Goal: Task Accomplishment & Management: Complete application form

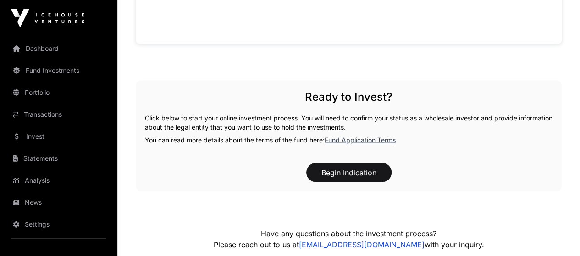
scroll to position [922, 0]
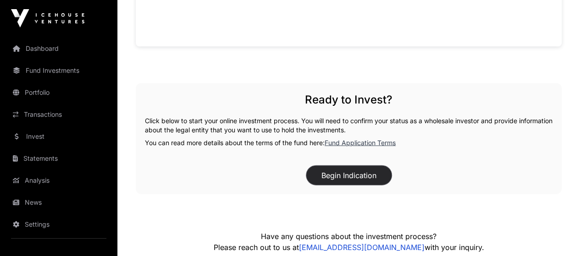
click at [356, 166] on button "Begin Indication" at bounding box center [348, 175] width 85 height 19
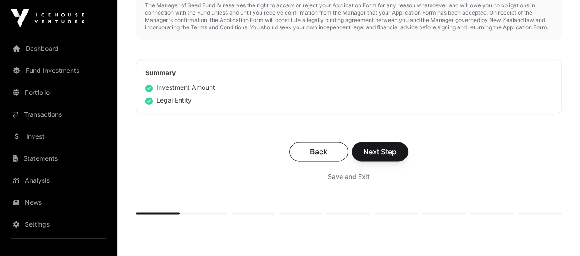
scroll to position [548, 0]
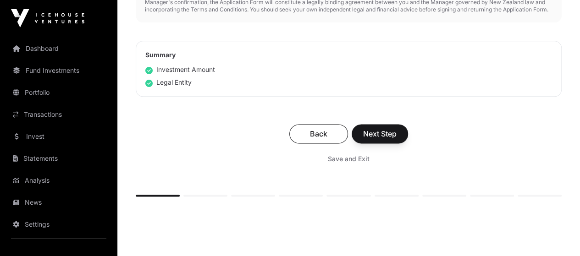
click at [438, 153] on div "Back Next Step Save and Exit" at bounding box center [349, 145] width 426 height 61
click at [408, 143] on button "Next Step" at bounding box center [379, 133] width 56 height 19
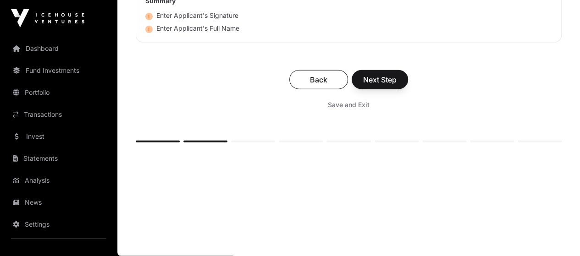
scroll to position [2823, 0]
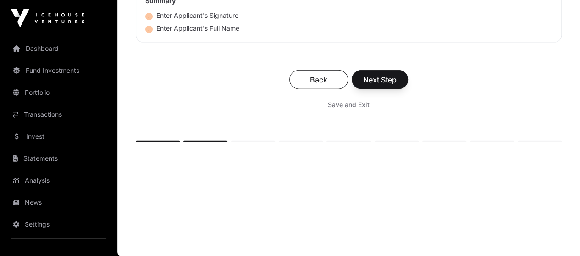
type input "**"
type input "**********"
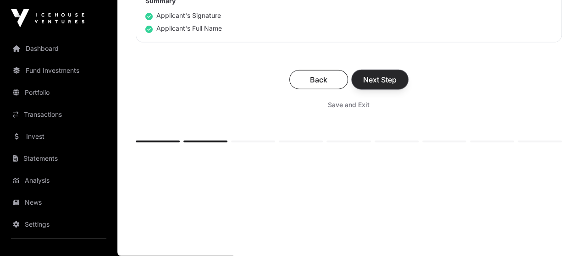
click at [396, 85] on span "Next Step" at bounding box center [379, 79] width 33 height 11
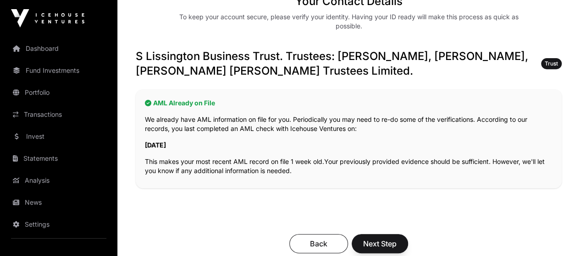
scroll to position [149, 0]
click at [396, 238] on span "Next Step" at bounding box center [379, 243] width 33 height 11
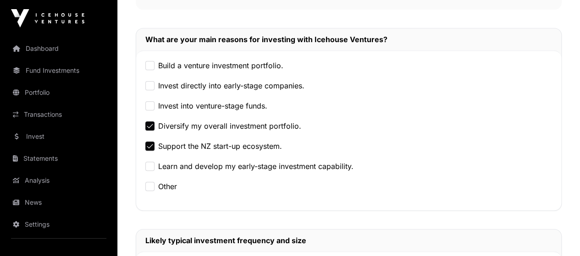
scroll to position [290, 0]
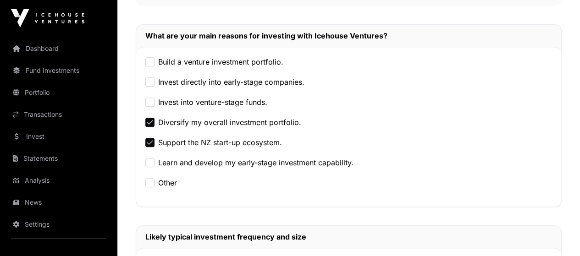
click at [265, 77] on label "Invest directly into early-stage companies." at bounding box center [231, 82] width 146 height 11
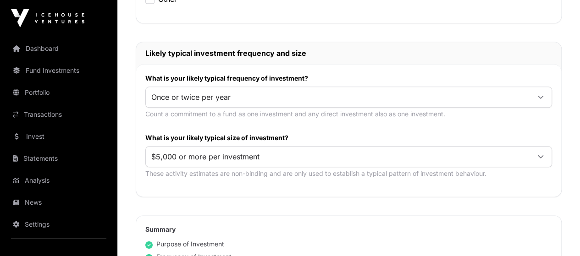
scroll to position [476, 0]
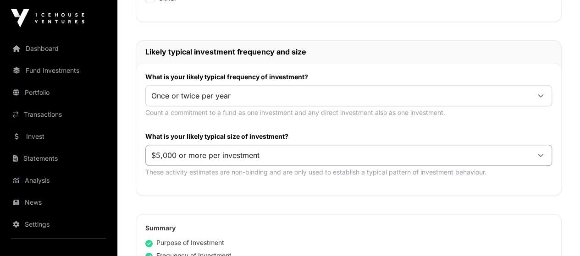
click at [540, 154] on icon at bounding box center [539, 155] width 5 height 3
click at [405, 157] on li "$5,000 or more per investment" at bounding box center [398, 156] width 301 height 15
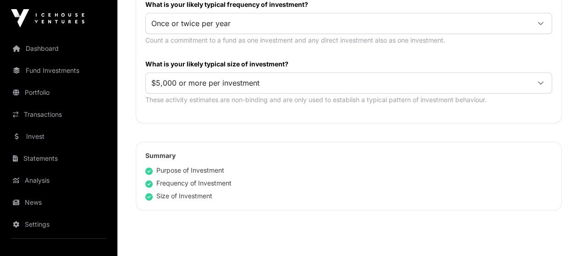
scroll to position [547, 0]
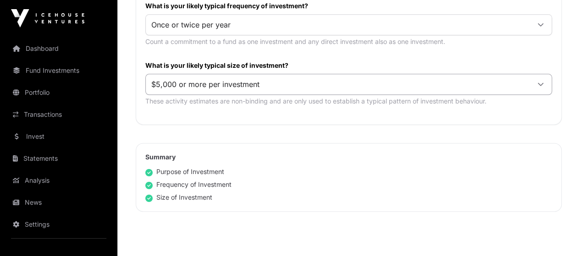
click at [541, 76] on div at bounding box center [540, 84] width 22 height 16
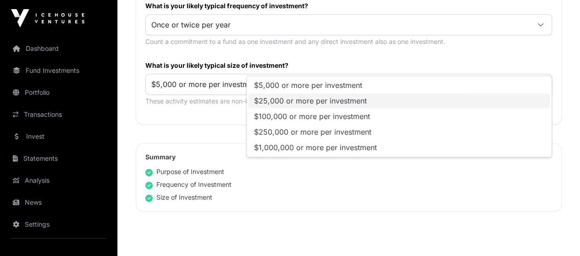
click at [429, 100] on li "$25,000 or more per investment" at bounding box center [398, 100] width 301 height 15
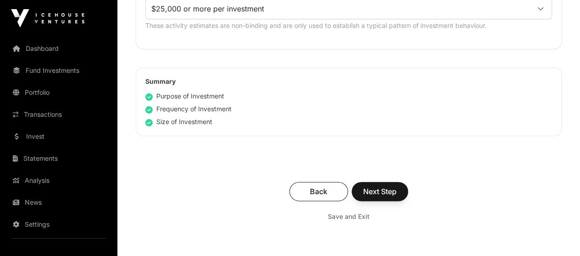
scroll to position [624, 0]
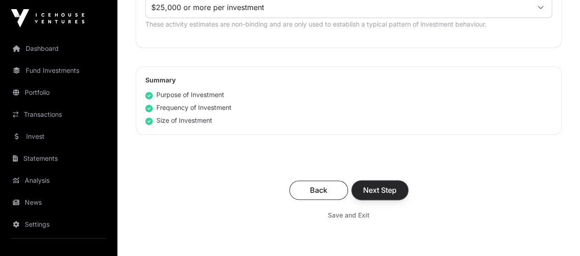
click at [396, 185] on span "Next Step" at bounding box center [379, 190] width 33 height 11
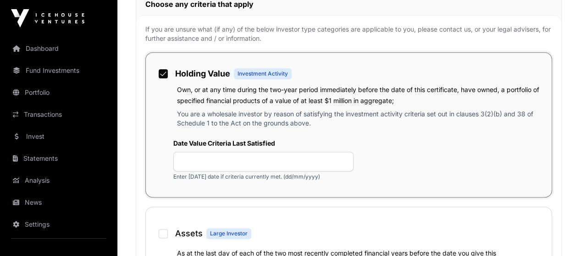
scroll to position [560, 0]
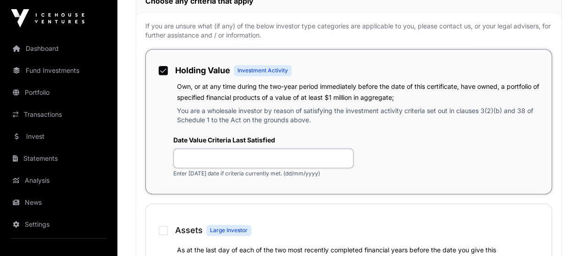
click at [353, 168] on input "text" at bounding box center [263, 158] width 180 height 20
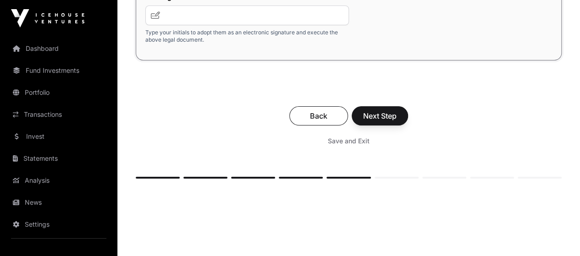
scroll to position [1698, 0]
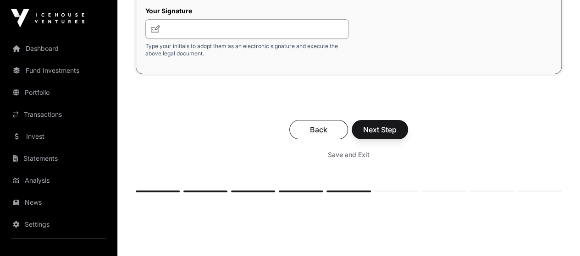
type input "**********"
click at [273, 39] on input "text" at bounding box center [246, 29] width 203 height 20
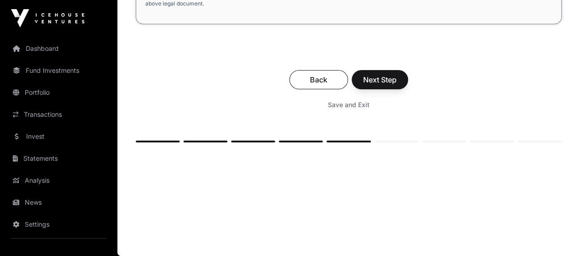
scroll to position [1852, 0]
type input "**"
click at [396, 85] on span "Next Step" at bounding box center [379, 79] width 33 height 11
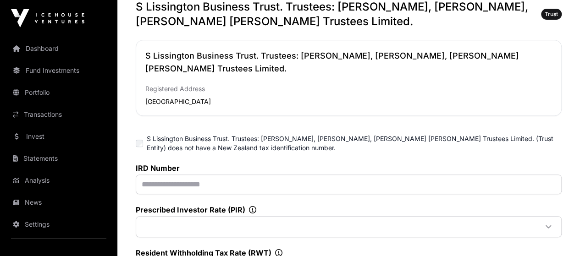
scroll to position [190, 0]
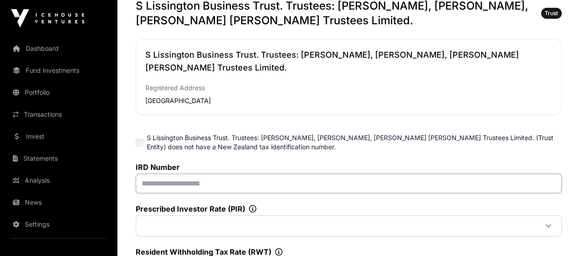
click at [310, 174] on input "text" at bounding box center [349, 184] width 426 height 20
click at [0, 88] on nav "Dashboard Fund Investments Portfolio Transactions Invest Statements Analysis Ne…" at bounding box center [58, 143] width 117 height 212
click at [348, 174] on input "text" at bounding box center [349, 184] width 426 height 20
paste input "**********"
type input "**********"
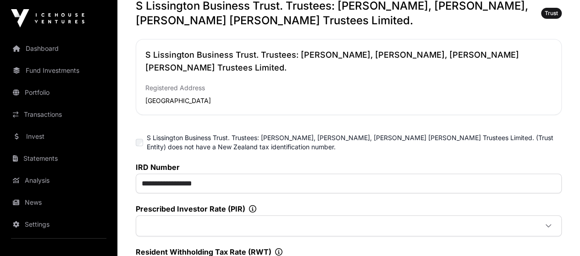
click at [440, 163] on div "**********" at bounding box center [349, 221] width 426 height 117
click at [537, 218] on div at bounding box center [548, 226] width 22 height 16
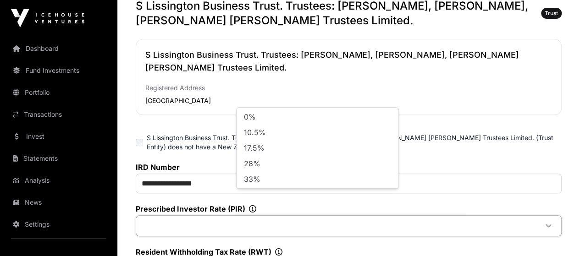
click at [444, 195] on div "**********" at bounding box center [349, 221] width 426 height 117
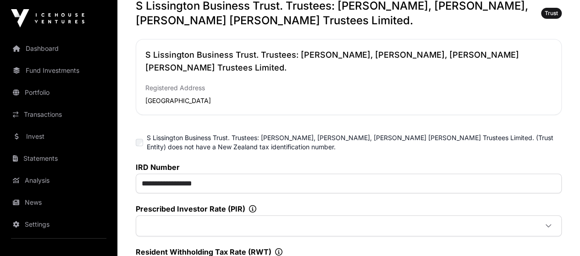
click at [256, 205] on icon at bounding box center [252, 208] width 7 height 7
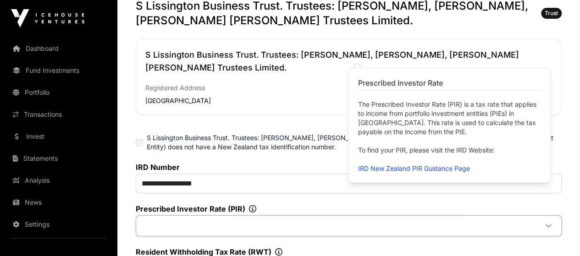
click at [345, 218] on span at bounding box center [337, 226] width 399 height 16
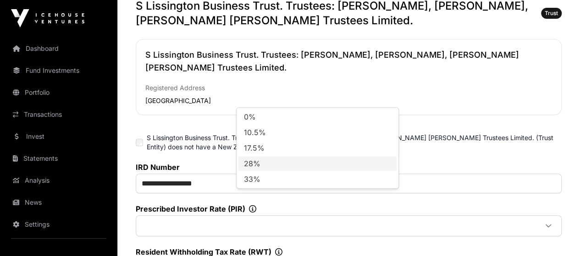
click at [304, 165] on li "28%" at bounding box center [317, 163] width 158 height 15
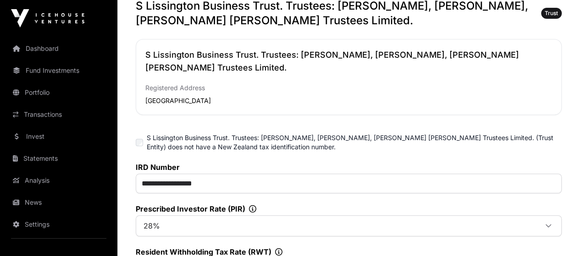
click at [455, 177] on div "**********" at bounding box center [349, 221] width 426 height 117
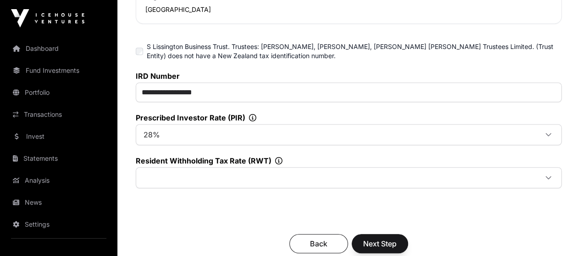
scroll to position [281, 0]
click at [282, 157] on icon at bounding box center [278, 160] width 7 height 7
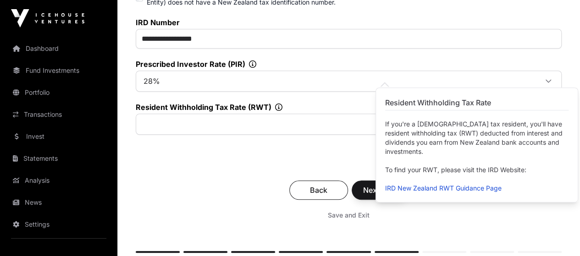
scroll to position [373, 0]
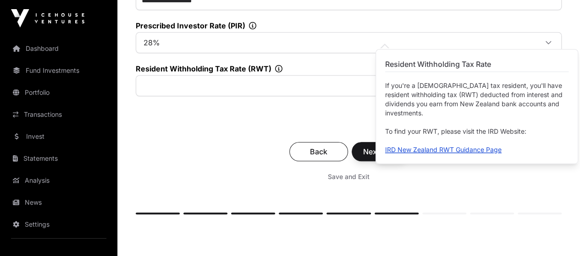
click at [467, 151] on link "IRD New Zealand RWT Guidance Page" at bounding box center [443, 150] width 116 height 8
click at [323, 169] on div "Save and Exit" at bounding box center [348, 177] width 407 height 16
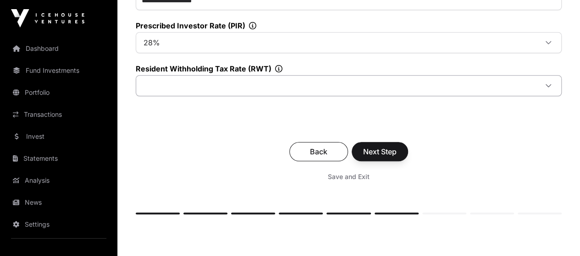
click at [545, 84] on icon at bounding box center [547, 85] width 5 height 3
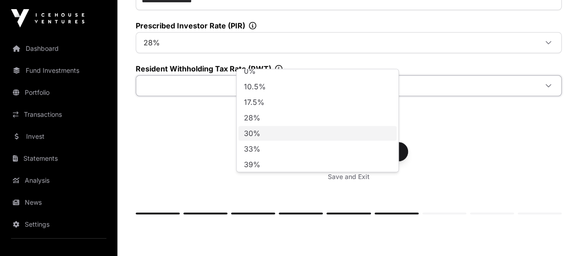
scroll to position [9, 0]
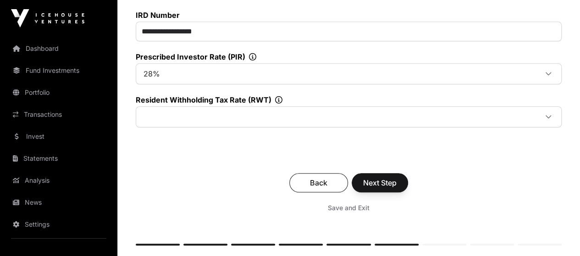
scroll to position [327, 0]
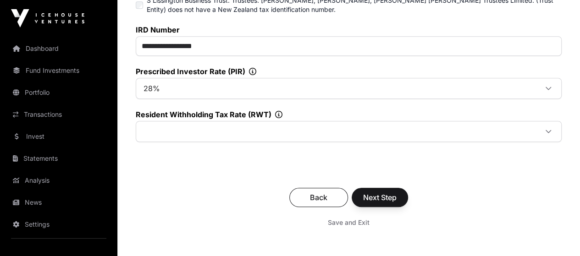
click at [256, 68] on icon at bounding box center [252, 71] width 7 height 7
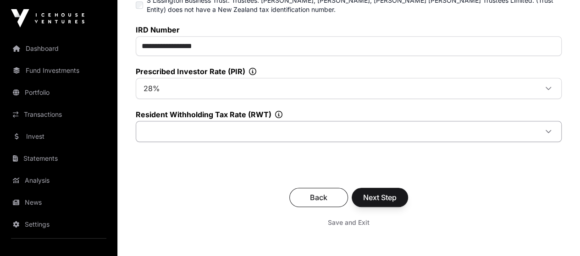
click at [331, 123] on span at bounding box center [337, 131] width 399 height 16
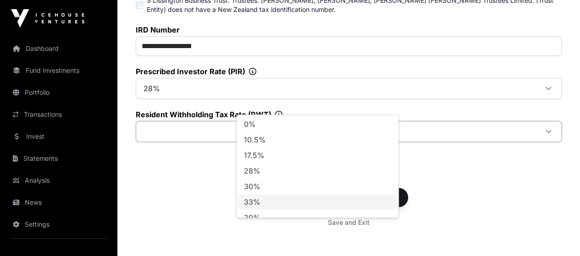
click at [302, 201] on li "33%" at bounding box center [317, 202] width 158 height 15
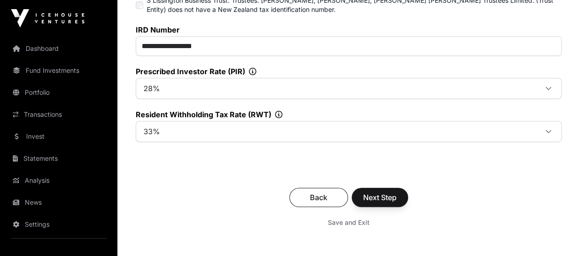
click at [455, 101] on div "**********" at bounding box center [349, 83] width 426 height 117
click at [396, 192] on span "Next Step" at bounding box center [379, 197] width 33 height 11
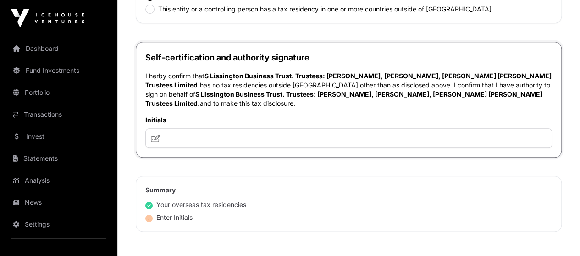
scroll to position [458, 0]
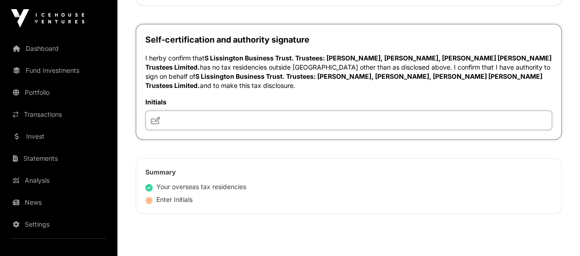
click at [342, 111] on input "text" at bounding box center [348, 120] width 406 height 20
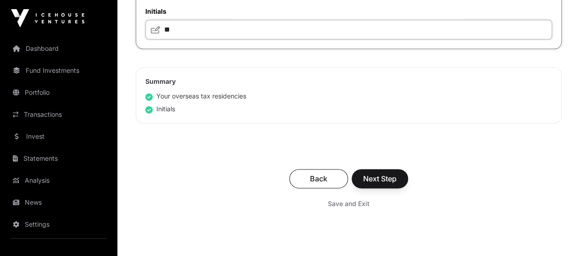
scroll to position [550, 0]
type input "**"
click at [408, 168] on button "Next Step" at bounding box center [379, 177] width 56 height 19
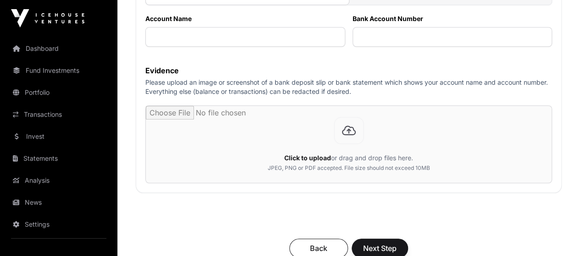
scroll to position [275, 0]
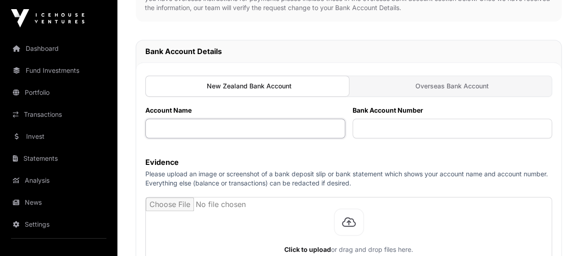
click at [320, 119] on input "text" at bounding box center [245, 129] width 200 height 20
type input "**********"
click at [426, 119] on input "text" at bounding box center [452, 129] width 200 height 20
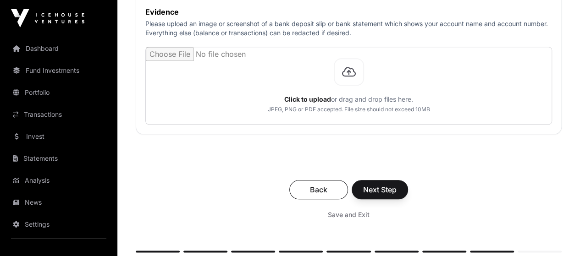
scroll to position [367, 0]
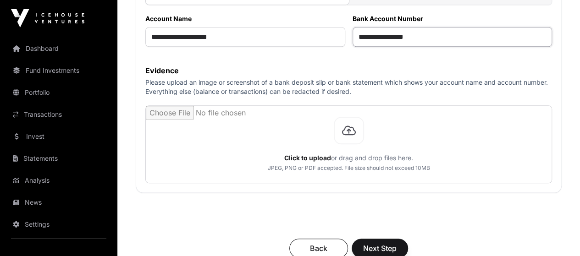
type input "**********"
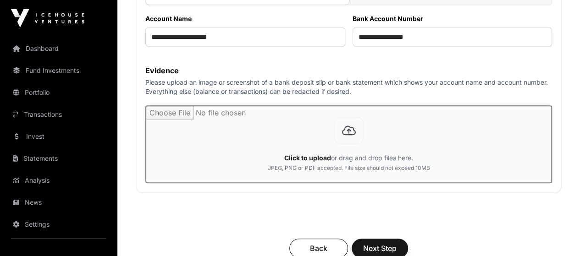
click at [371, 148] on input "file" at bounding box center [348, 144] width 405 height 77
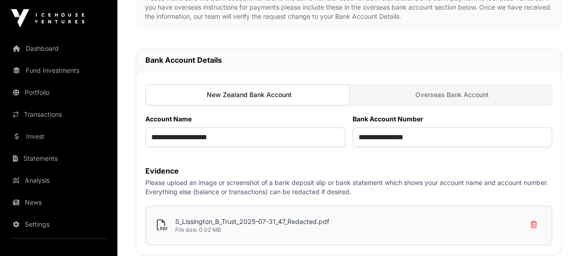
scroll to position [183, 0]
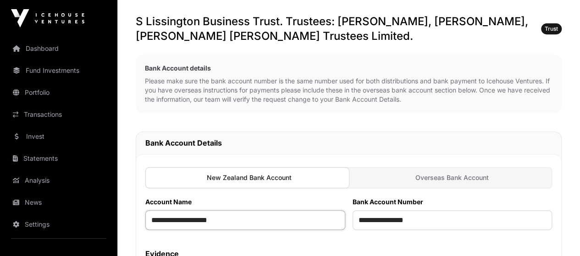
click at [300, 210] on input "**********" at bounding box center [245, 220] width 200 height 20
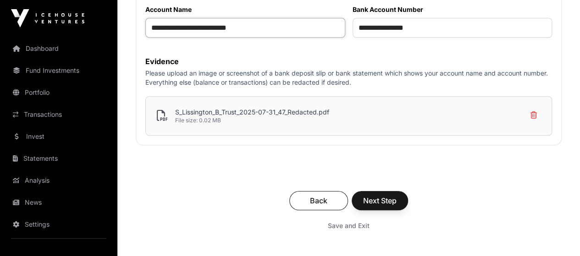
scroll to position [458, 0]
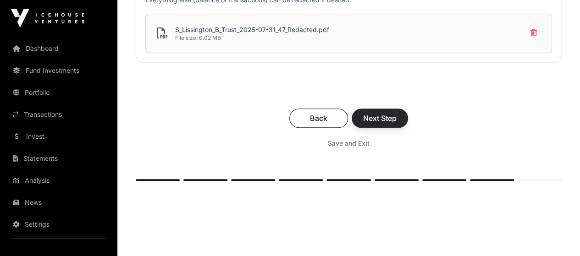
type input "**********"
click at [396, 113] on span "Next Step" at bounding box center [379, 118] width 33 height 11
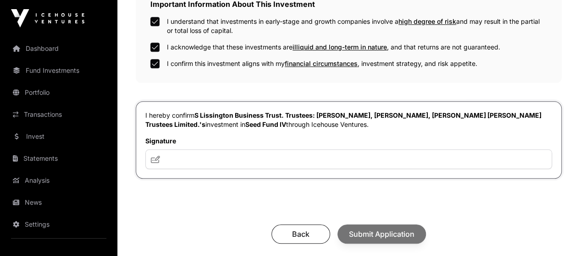
scroll to position [412, 0]
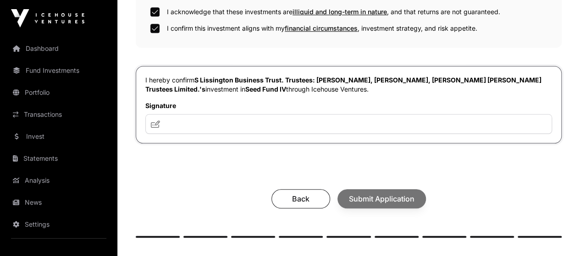
click at [358, 103] on div "Signature" at bounding box center [348, 117] width 406 height 33
click at [371, 114] on input "text" at bounding box center [348, 124] width 406 height 20
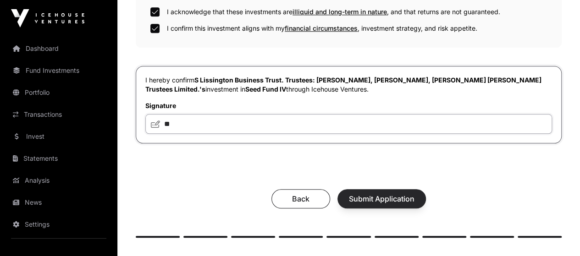
type input "**"
drag, startPoint x: 436, startPoint y: 197, endPoint x: 442, endPoint y: 192, distance: 7.8
click at [426, 193] on button "Submit Application" at bounding box center [381, 198] width 88 height 19
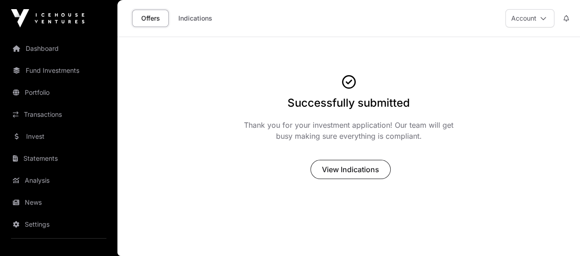
scroll to position [10, 0]
click at [358, 169] on span "View Indications" at bounding box center [350, 169] width 57 height 11
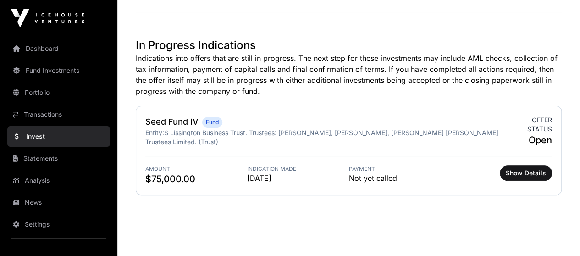
scroll to position [108, 0]
